Goal: Navigation & Orientation: Find specific page/section

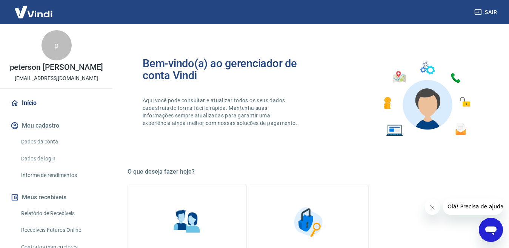
click at [40, 10] on img at bounding box center [33, 11] width 49 height 23
click at [42, 10] on img at bounding box center [33, 11] width 49 height 23
